Goal: Book appointment/travel/reservation

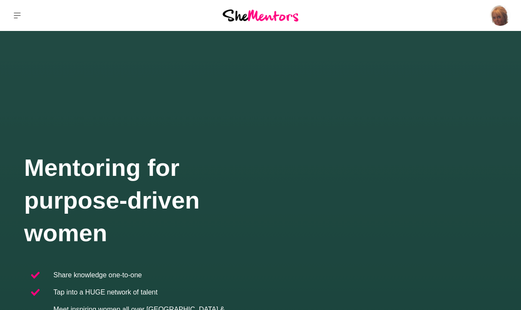
click at [0, 0] on p "Saved Items (61)" at bounding box center [0, 0] width 0 height 0
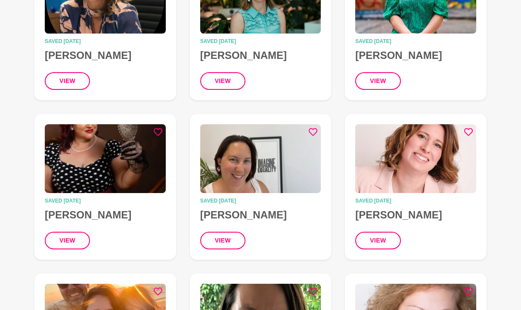
scroll to position [169, 0]
click at [69, 210] on h4 "[PERSON_NAME]" at bounding box center [105, 215] width 121 height 13
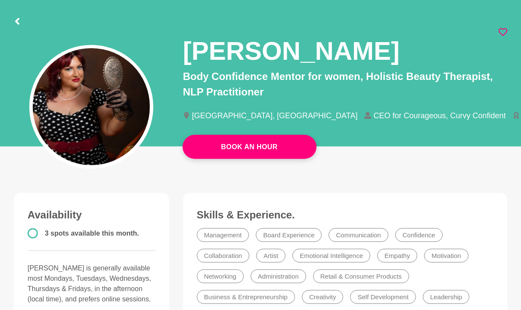
scroll to position [40, 0]
click at [259, 141] on link "Book An Hour" at bounding box center [250, 147] width 134 height 24
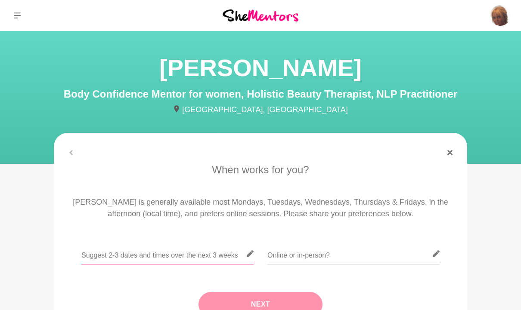
click at [211, 257] on input "text" at bounding box center [167, 254] width 172 height 21
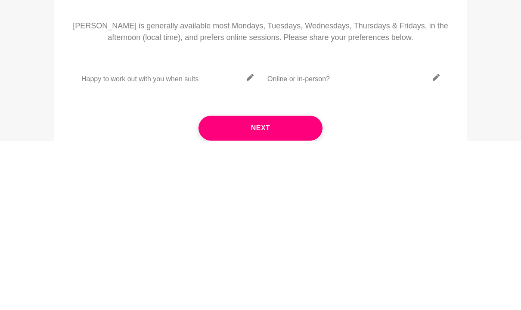
type input "Happy to work out with you when suits"
click at [350, 237] on input "text" at bounding box center [353, 247] width 172 height 21
type input "Online"
click at [262, 285] on button "Next" at bounding box center [260, 297] width 124 height 25
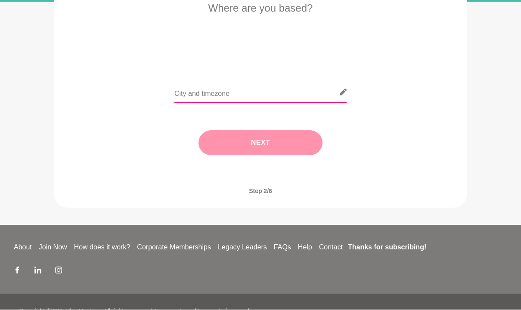
click at [263, 93] on input "text" at bounding box center [260, 92] width 172 height 21
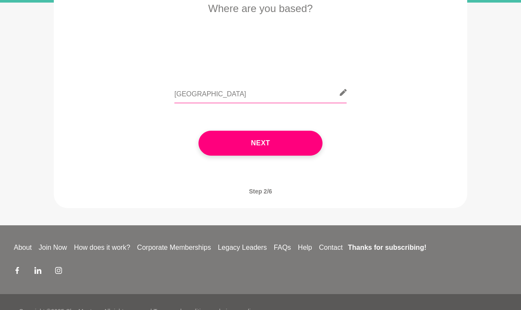
type input "[GEOGRAPHIC_DATA]"
click at [267, 142] on button "Next" at bounding box center [260, 143] width 124 height 25
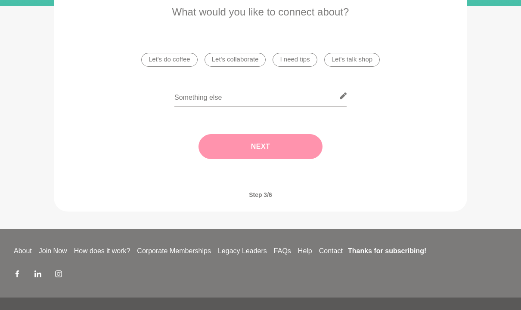
scroll to position [158, 0]
click at [292, 98] on input "text" at bounding box center [260, 96] width 172 height 21
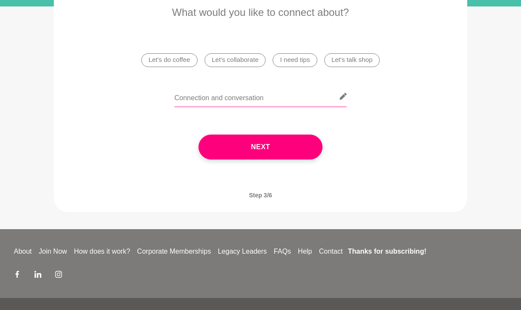
type input "Connection and conversation"
click at [286, 143] on button "Next" at bounding box center [260, 147] width 124 height 25
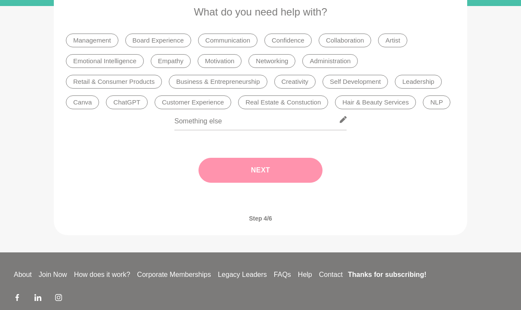
click at [79, 102] on li "Canva" at bounding box center [82, 103] width 33 height 14
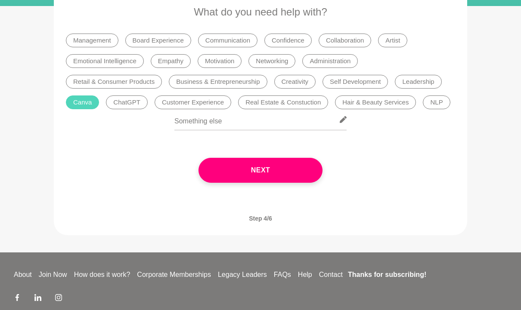
click at [121, 102] on li "ChatGPT" at bounding box center [127, 103] width 42 height 14
click at [296, 39] on li "Confidence" at bounding box center [287, 41] width 47 height 14
click at [386, 102] on li "Hair & Beauty Services" at bounding box center [375, 103] width 81 height 14
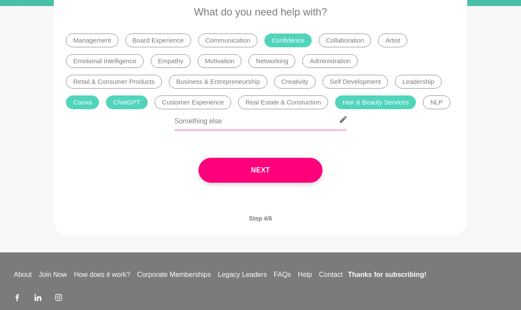
click at [258, 122] on input "text" at bounding box center [260, 119] width 172 height 21
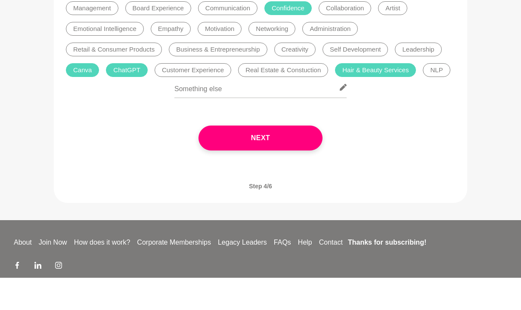
click at [173, 34] on li "Board Experience" at bounding box center [158, 41] width 66 height 14
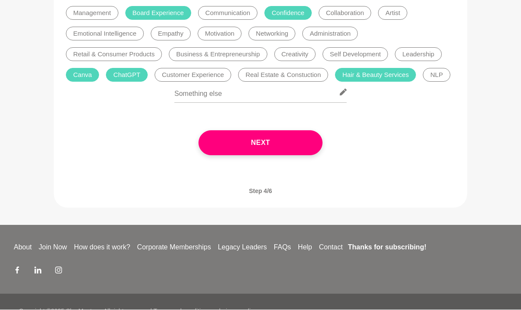
click at [276, 146] on button "Next" at bounding box center [260, 143] width 124 height 25
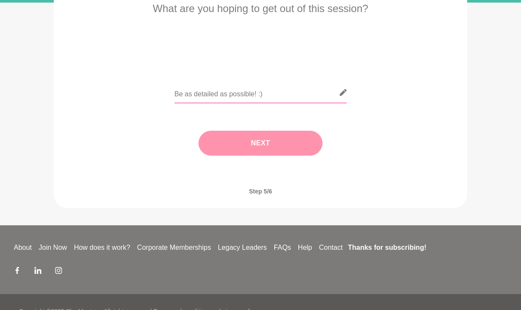
click at [236, 93] on input "text" at bounding box center [260, 92] width 172 height 21
click at [201, 90] on input "text" at bounding box center [260, 92] width 172 height 21
paste input "Hi [PERSON_NAME], I’d love to book a mentor hour with you this month. With my w…"
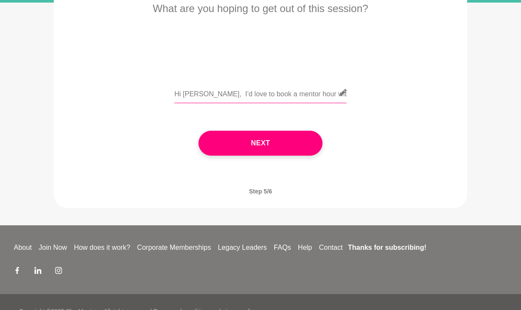
click at [318, 94] on input "Hi [PERSON_NAME], I’d love to book a mentor hour with you this month. With my w…" at bounding box center [260, 92] width 172 height 21
type input "Hi [PERSON_NAME], I’d love to book a mentor hour with you this month. With my w…"
click at [271, 145] on button "Next" at bounding box center [260, 143] width 124 height 25
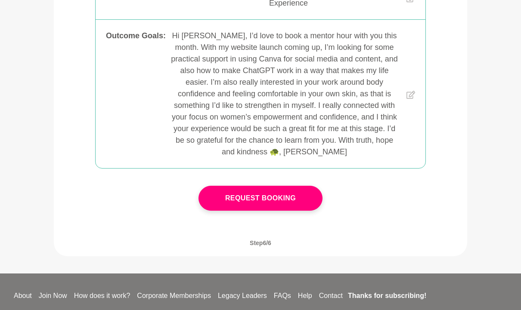
scroll to position [316, 0]
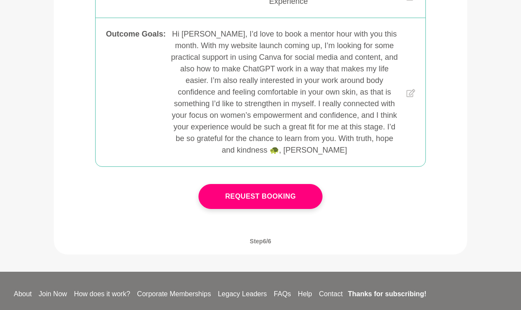
click at [285, 197] on button "Request Booking" at bounding box center [260, 196] width 124 height 25
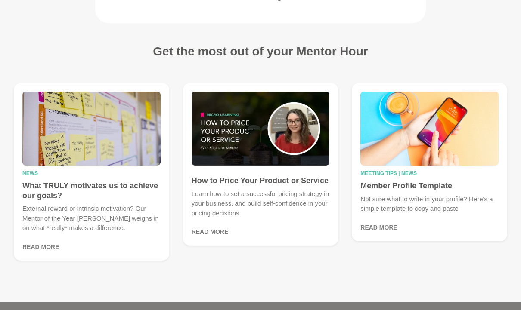
scroll to position [221, 0]
